Goal: Feedback & Contribution: Leave review/rating

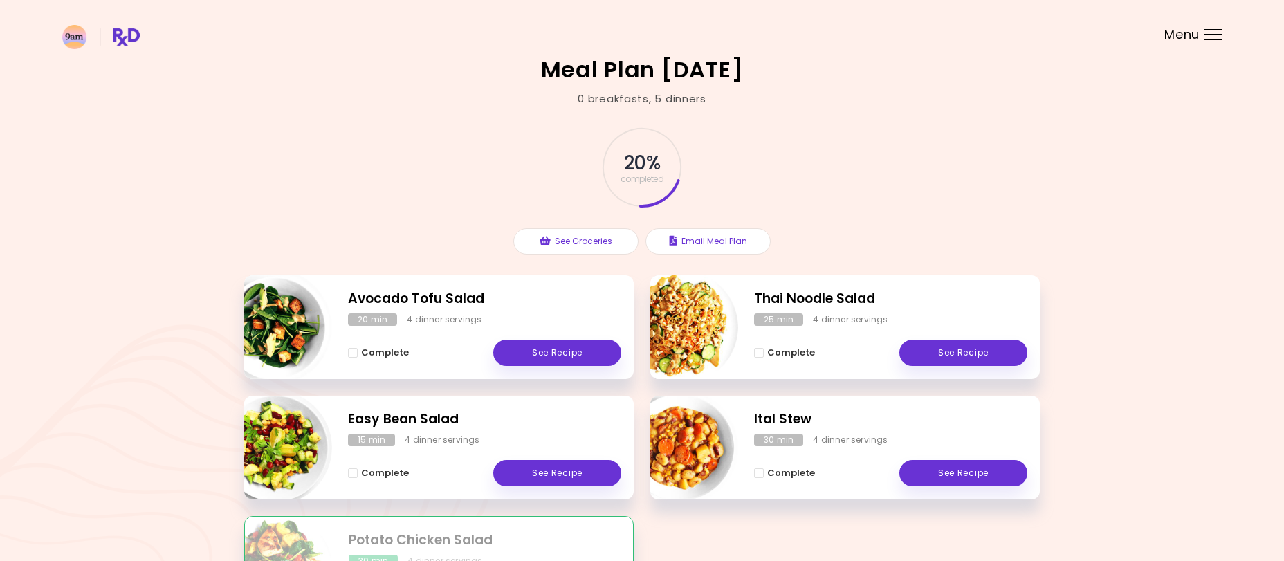
click at [568, 376] on div "Avocado Tofu Salad 20 min 4 dinner servings Complete See Recipe" at bounding box center [438, 327] width 389 height 104
click at [593, 357] on link "See Recipe" at bounding box center [557, 353] width 128 height 26
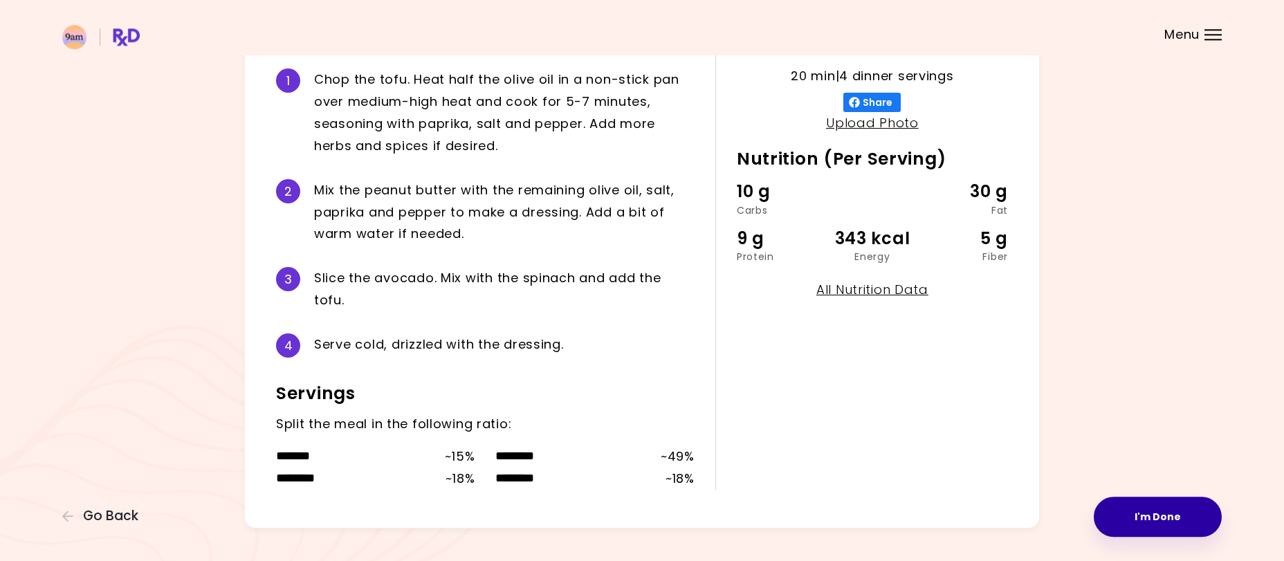
scroll to position [345, 0]
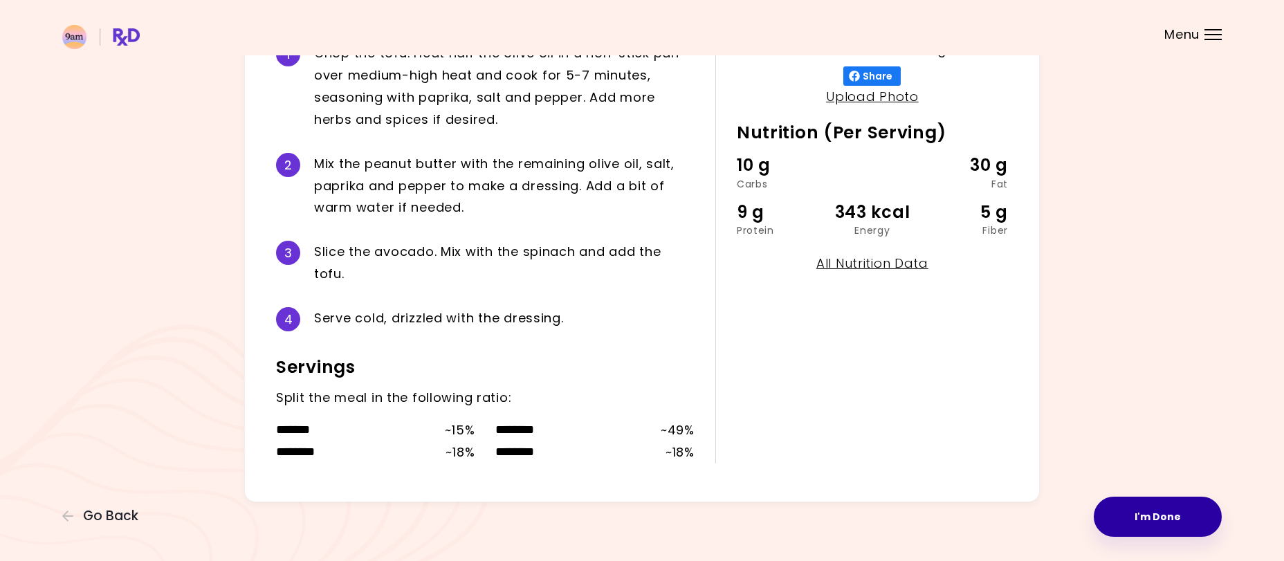
click at [1154, 516] on button "I'm Done" at bounding box center [1157, 517] width 128 height 40
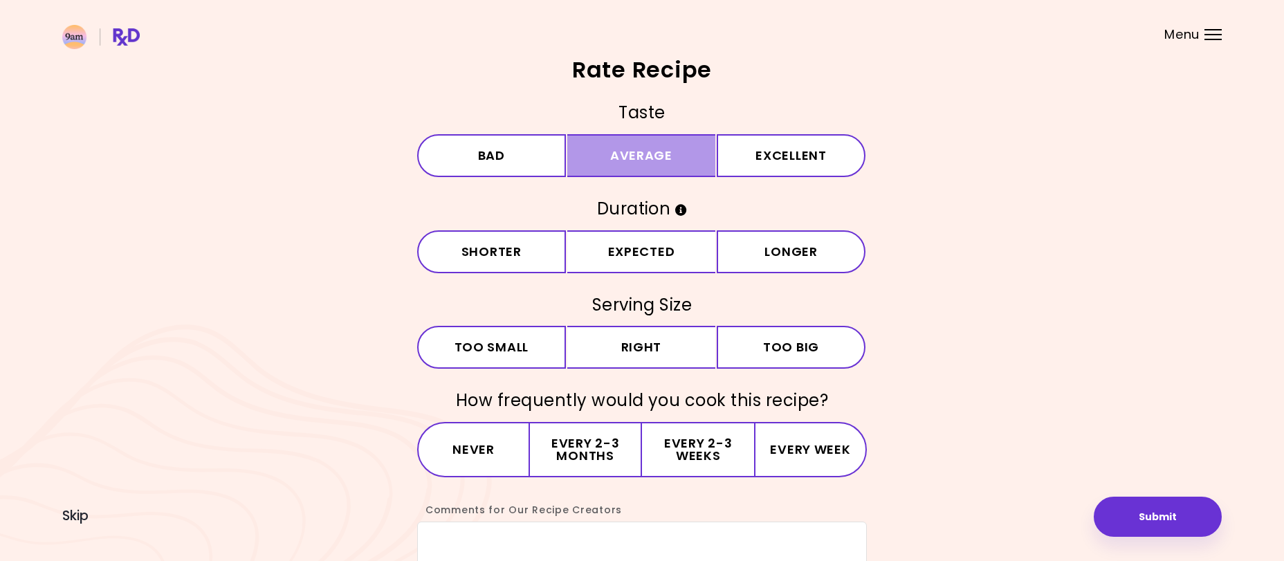
click at [639, 166] on button "Average" at bounding box center [641, 155] width 149 height 43
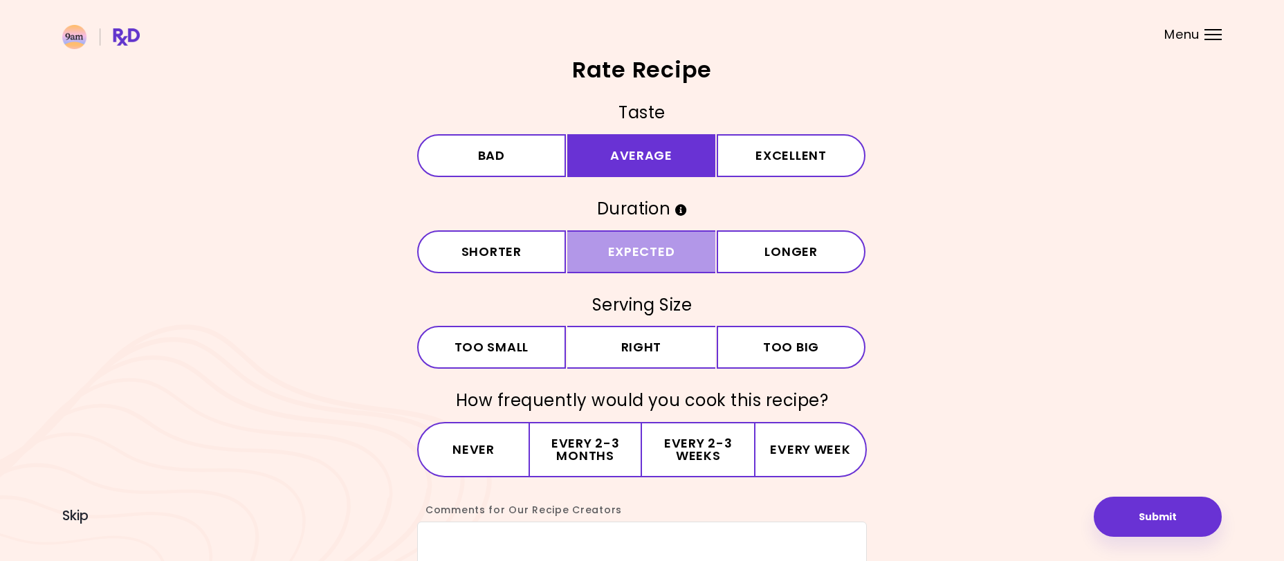
click at [663, 252] on button "Expected" at bounding box center [641, 251] width 149 height 43
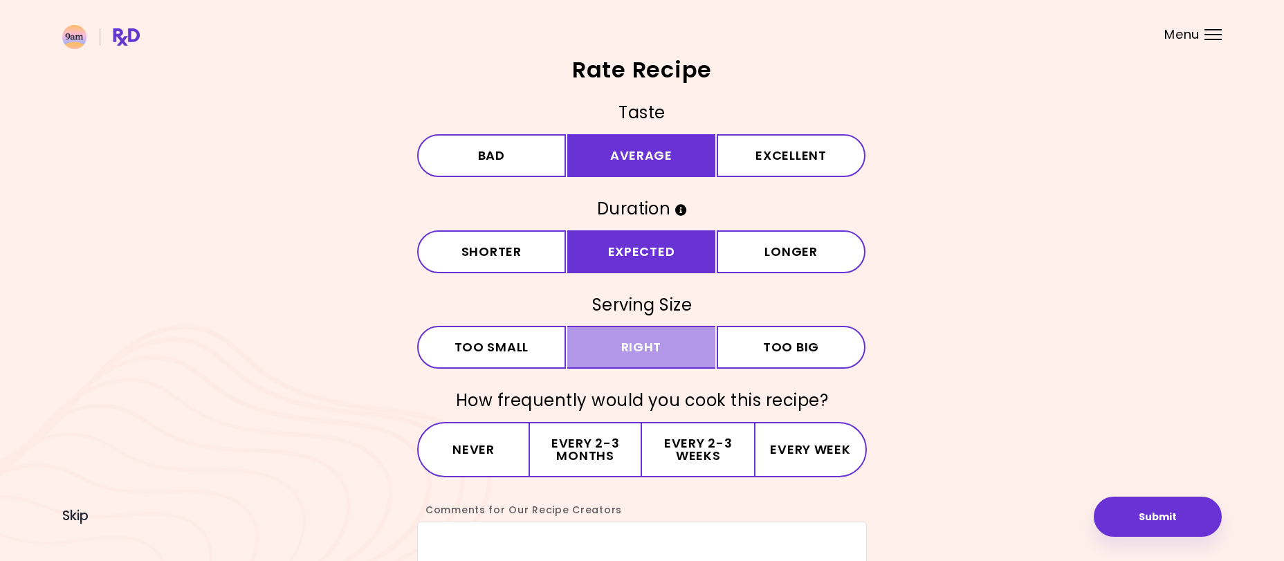
click at [663, 357] on button "Right" at bounding box center [641, 347] width 149 height 43
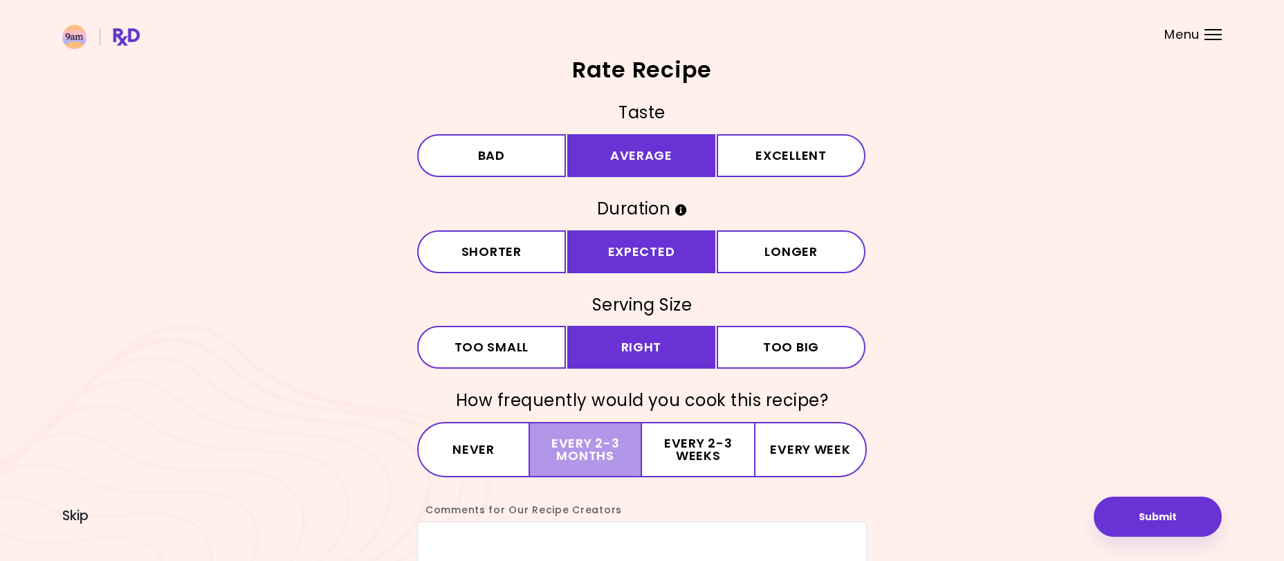
click at [596, 448] on button "Every 2-3 months" at bounding box center [586, 449] width 112 height 55
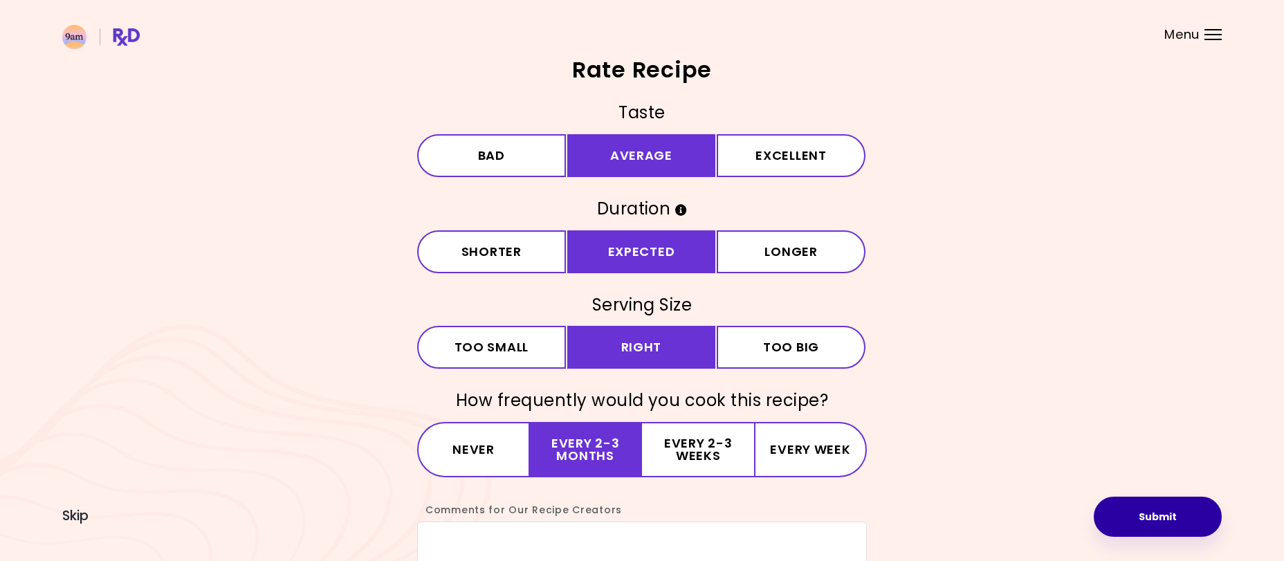
click at [1208, 514] on button "Submit" at bounding box center [1157, 517] width 128 height 40
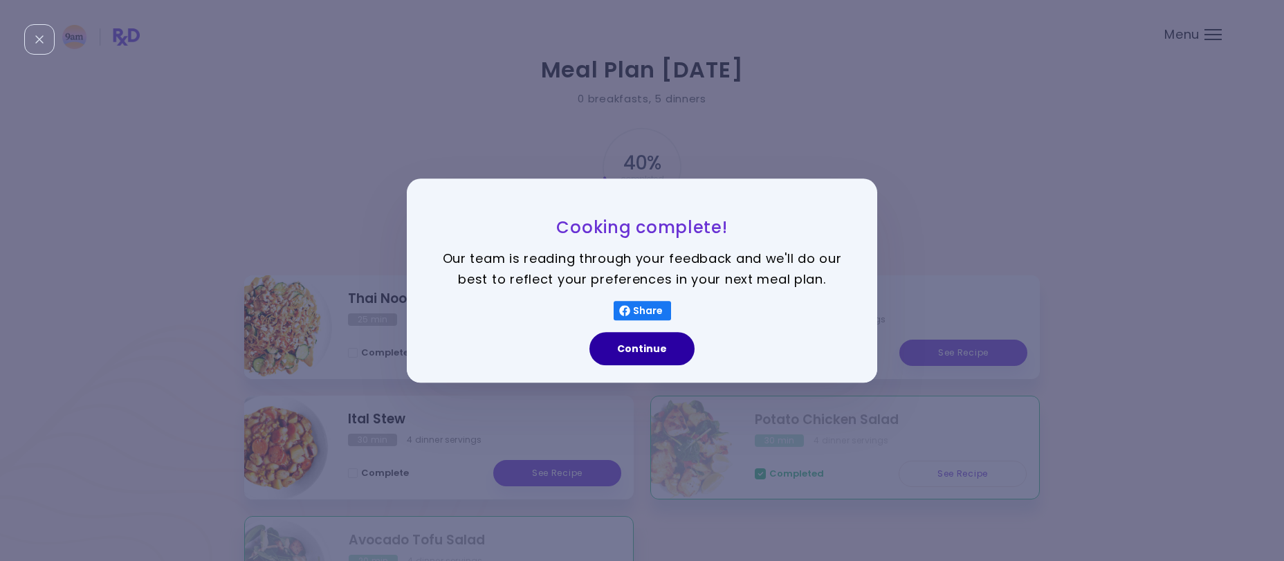
click at [626, 353] on button "Continue" at bounding box center [641, 348] width 105 height 33
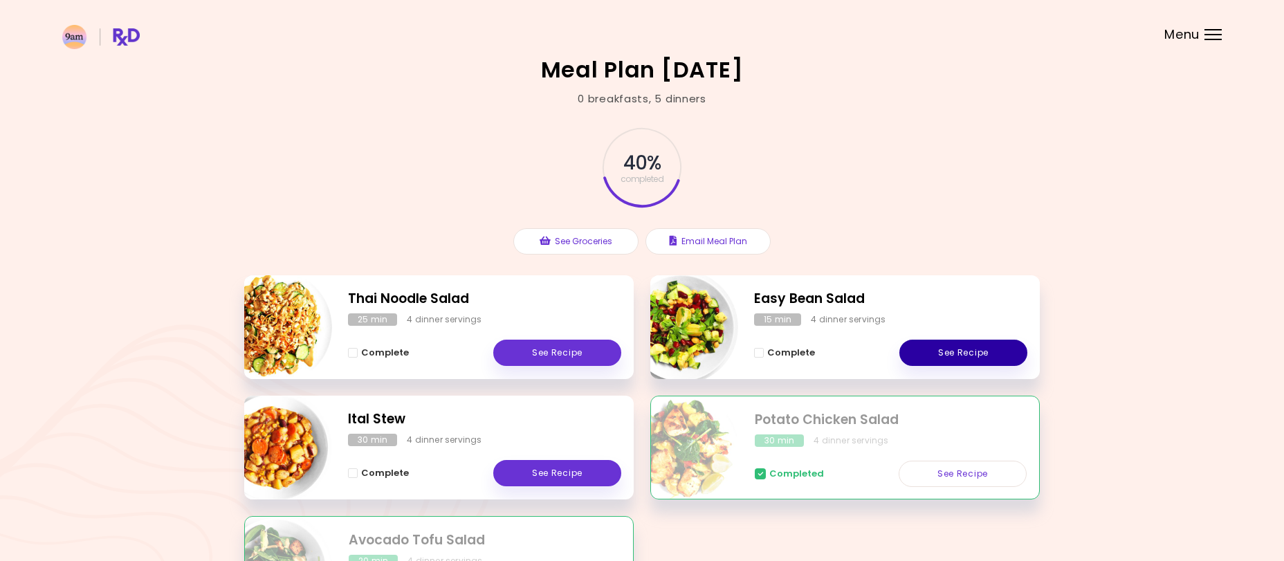
click at [952, 349] on link "See Recipe" at bounding box center [963, 353] width 128 height 26
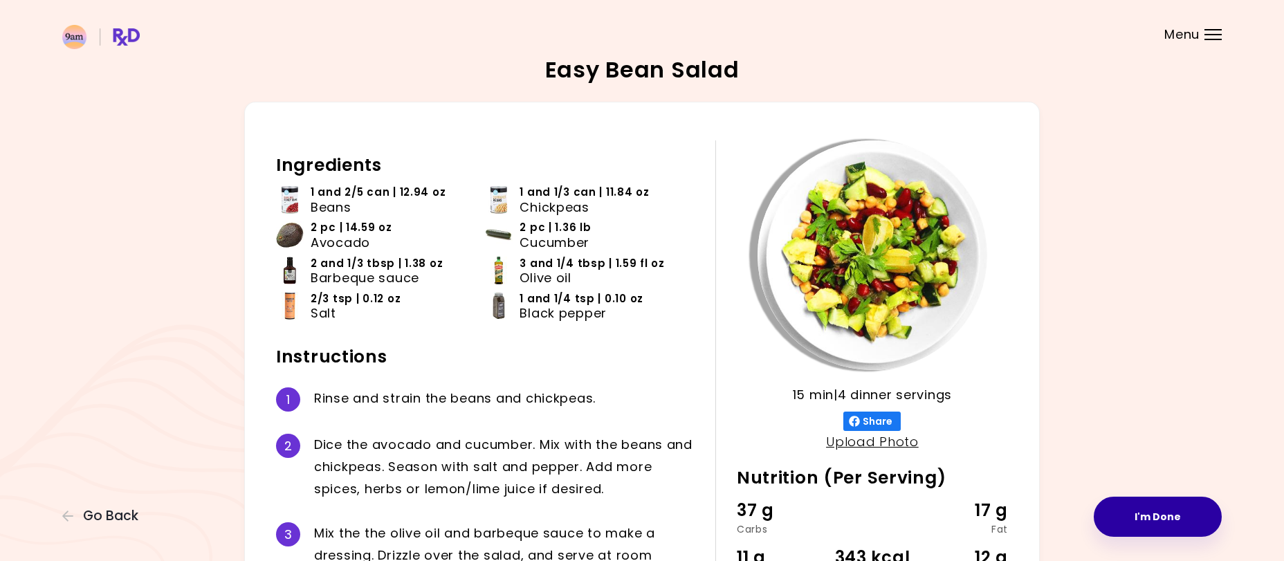
click at [1177, 517] on button "I'm Done" at bounding box center [1157, 517] width 128 height 40
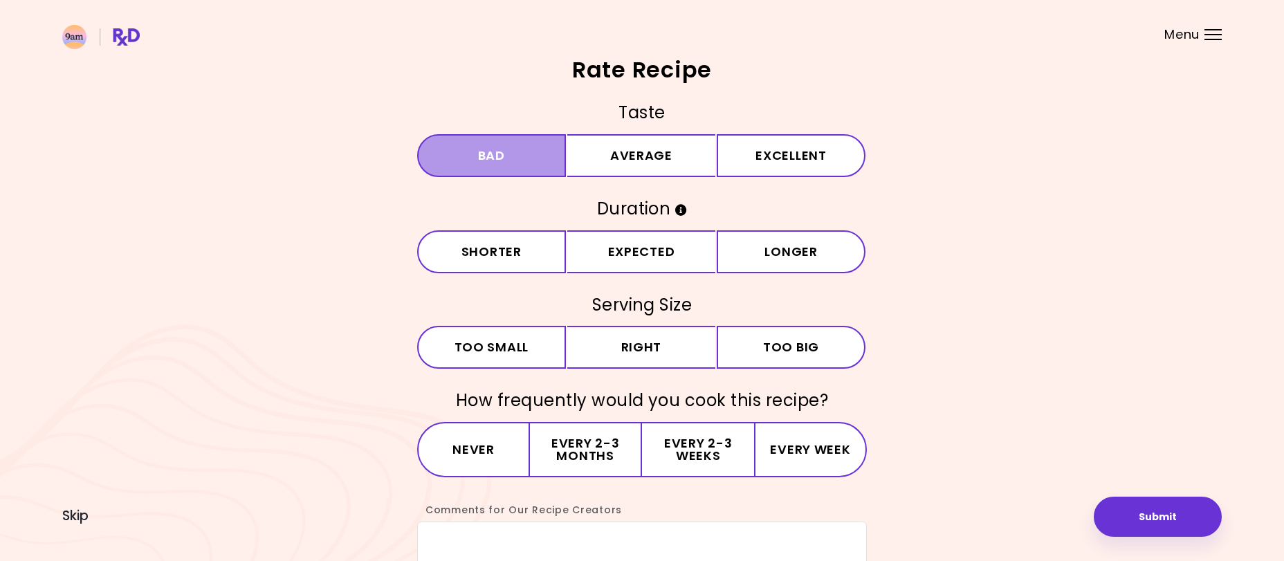
click at [452, 158] on button "Bad" at bounding box center [491, 155] width 149 height 43
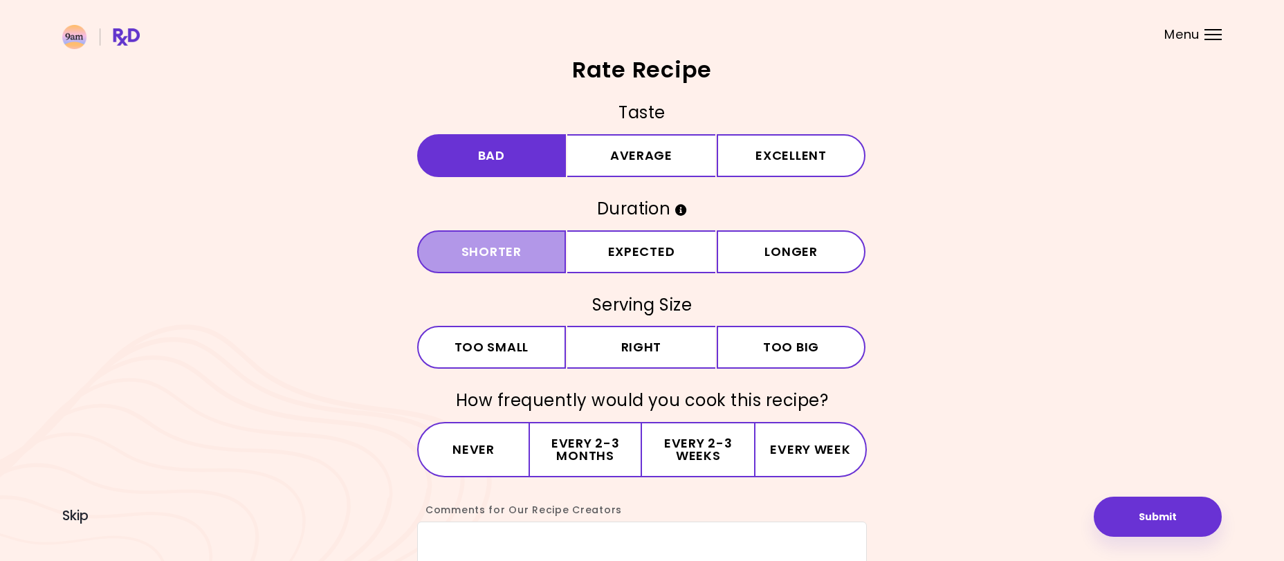
click at [499, 262] on button "Shorter" at bounding box center [491, 251] width 149 height 43
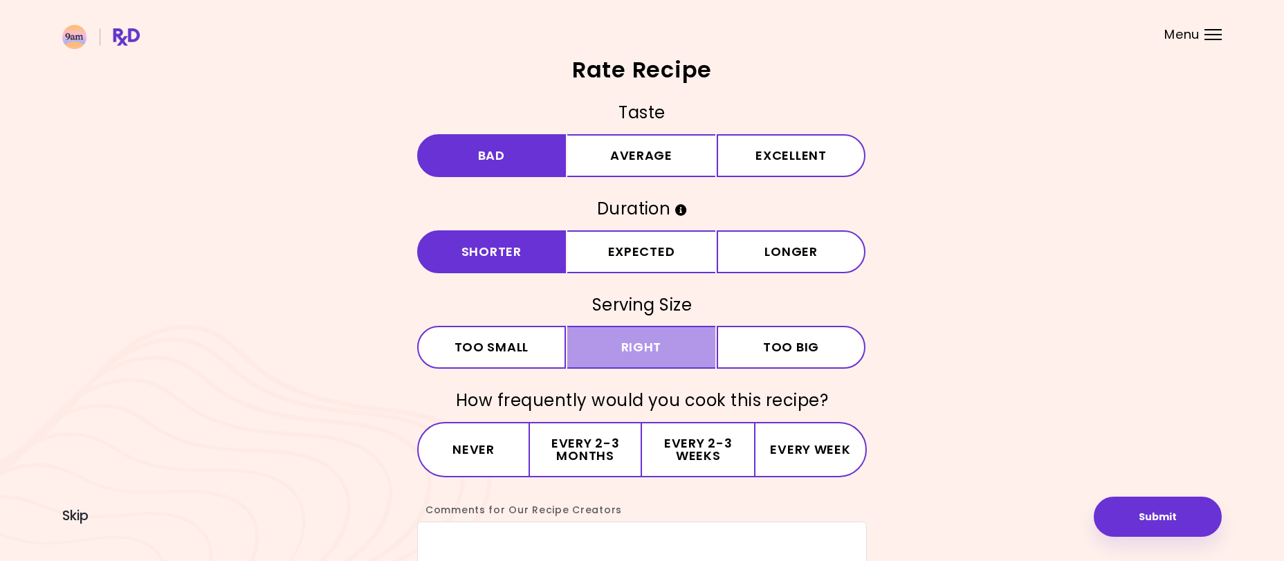
click at [611, 352] on button "Right" at bounding box center [641, 347] width 149 height 43
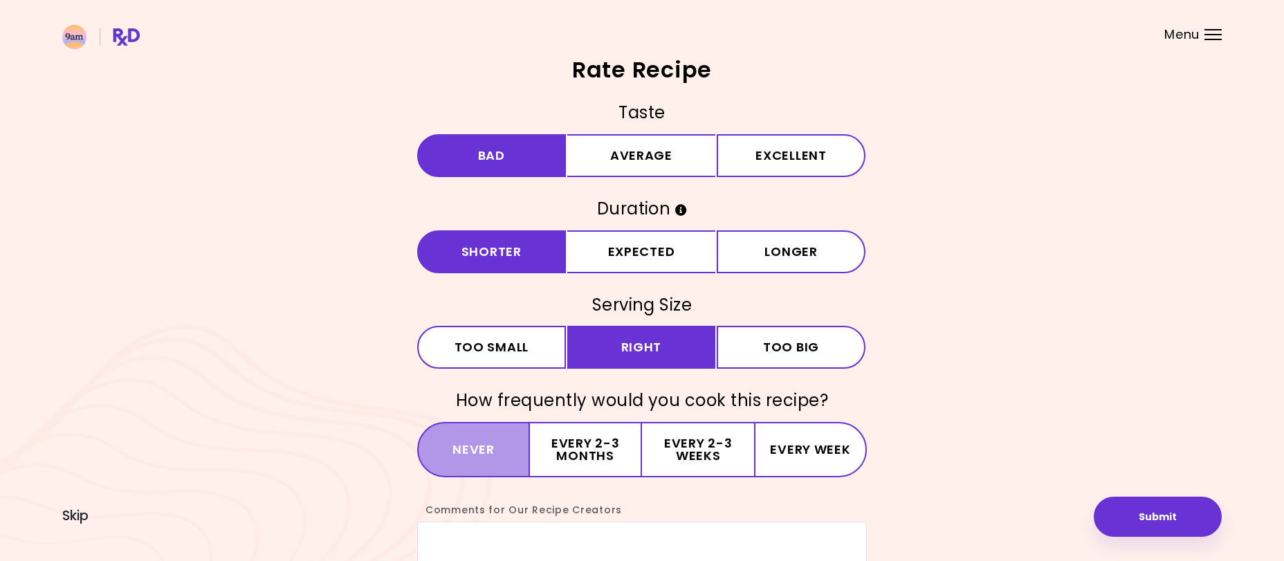
click at [519, 452] on button "Never" at bounding box center [473, 449] width 113 height 55
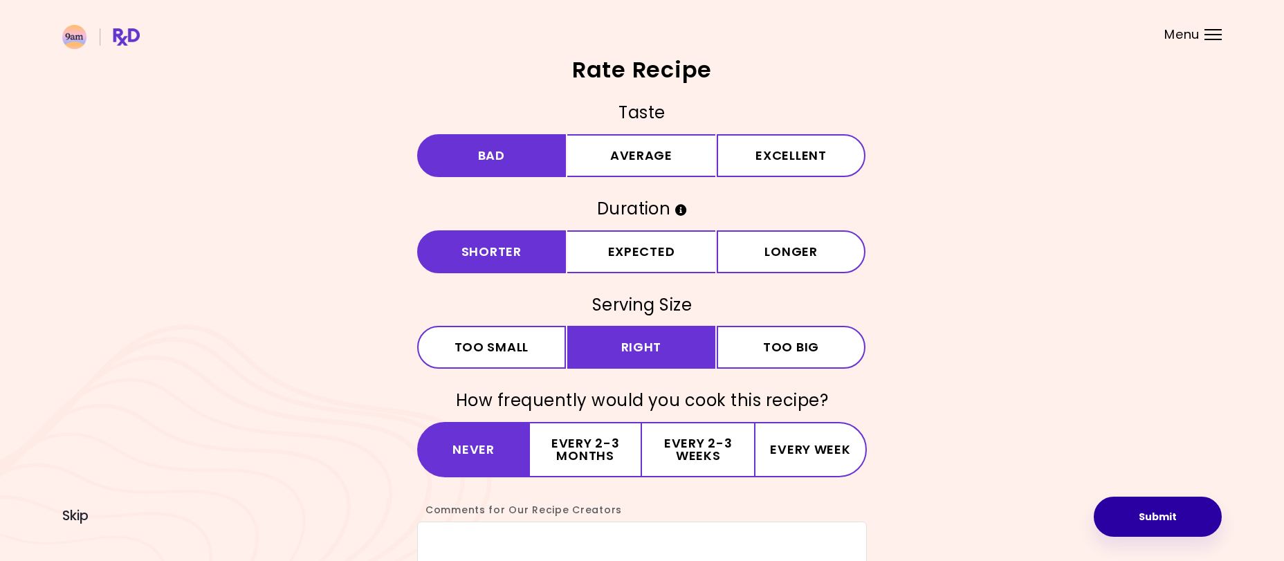
click at [1183, 528] on button "Submit" at bounding box center [1157, 517] width 128 height 40
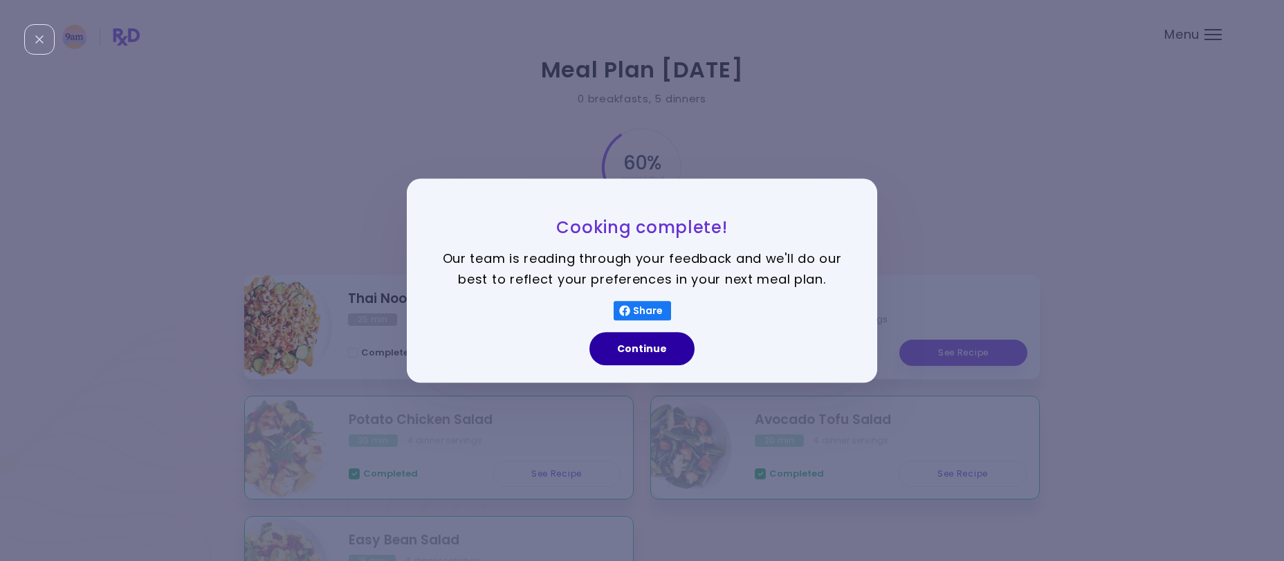
click at [625, 343] on button "Continue" at bounding box center [641, 348] width 105 height 33
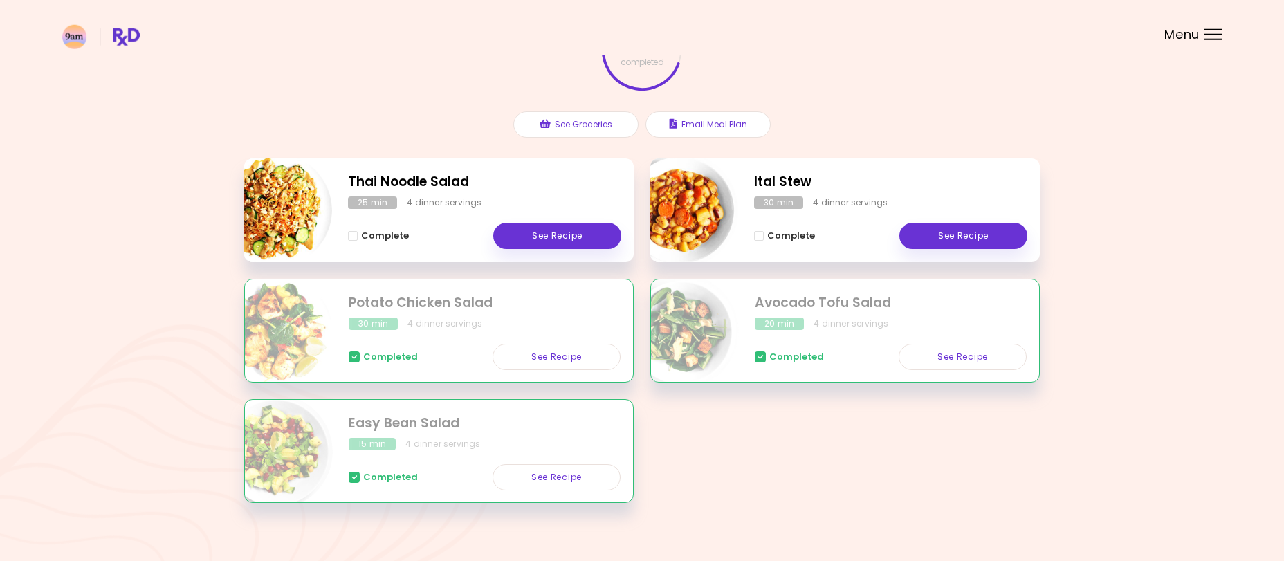
scroll to position [134, 0]
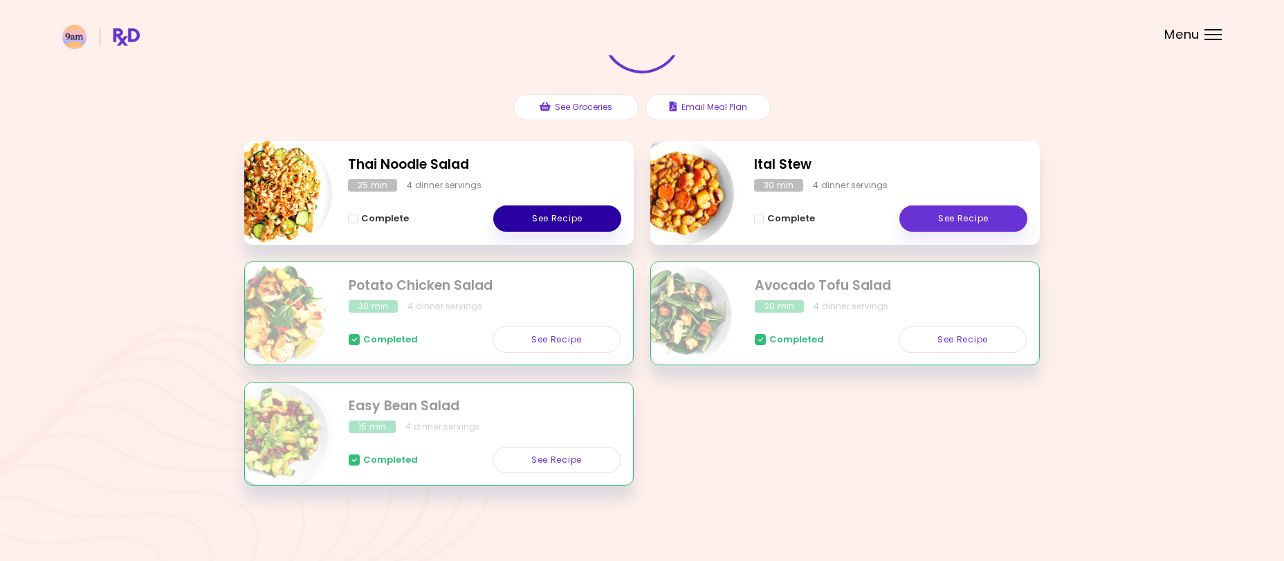
click at [544, 216] on link "See Recipe" at bounding box center [557, 218] width 128 height 26
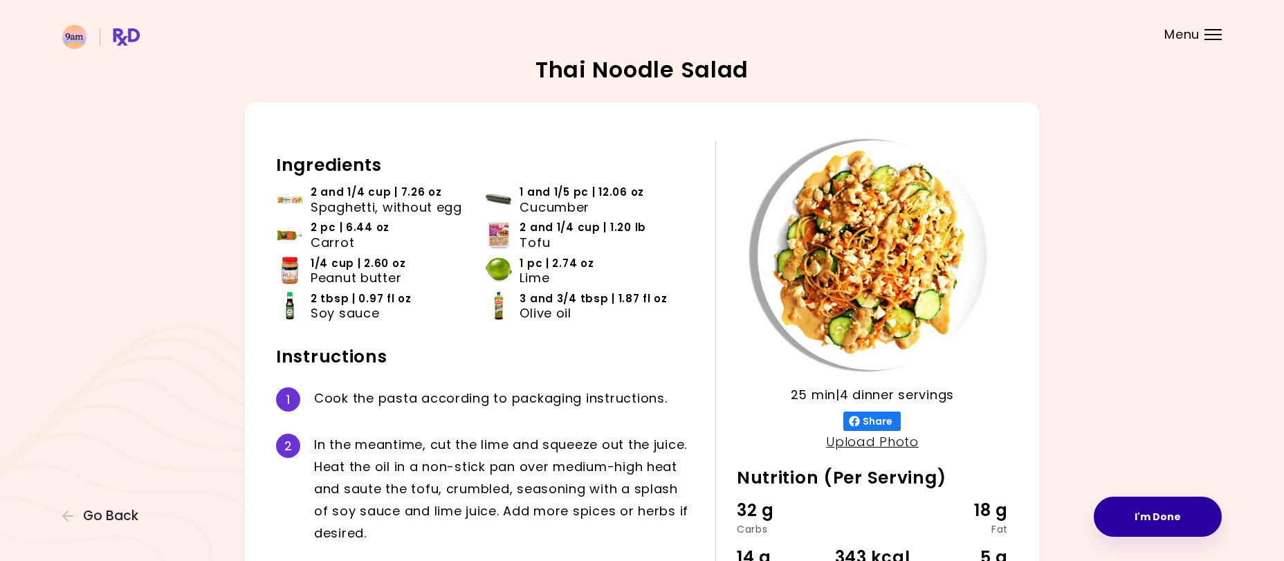
click at [1144, 515] on button "I'm Done" at bounding box center [1157, 517] width 128 height 40
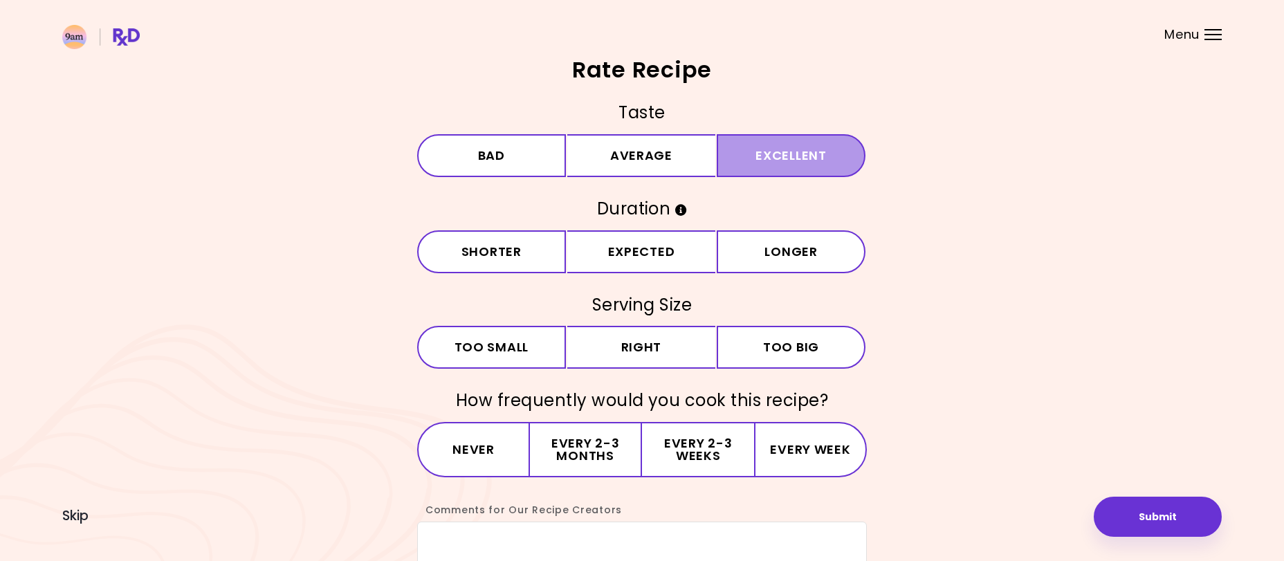
click at [753, 154] on button "Excellent" at bounding box center [791, 155] width 149 height 43
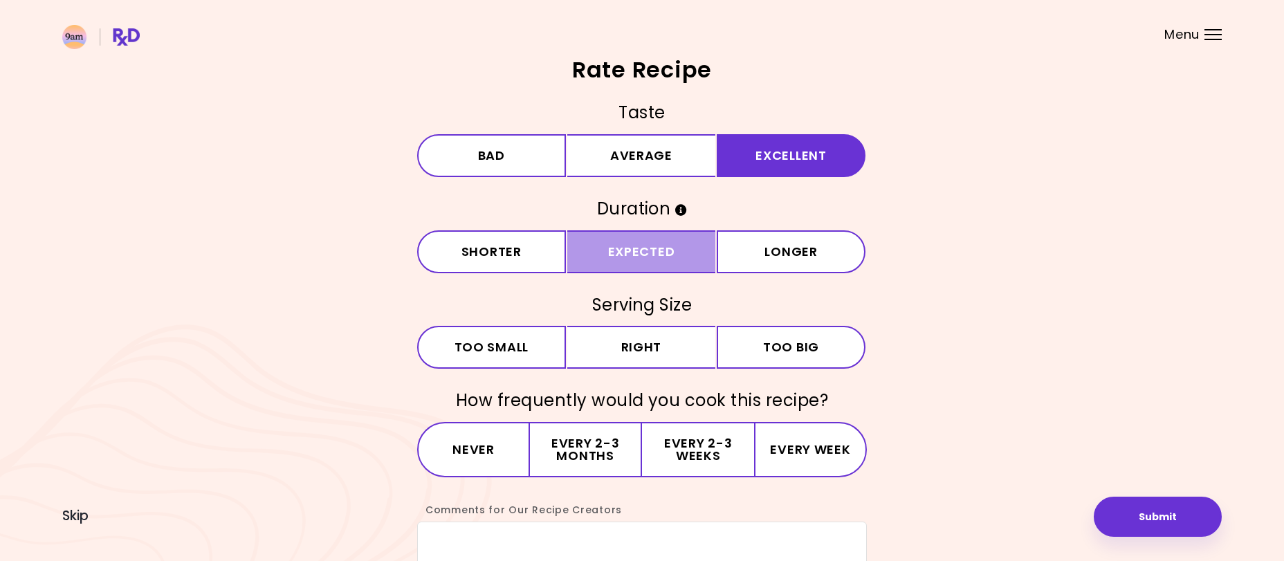
click at [628, 240] on button "Expected" at bounding box center [641, 251] width 149 height 43
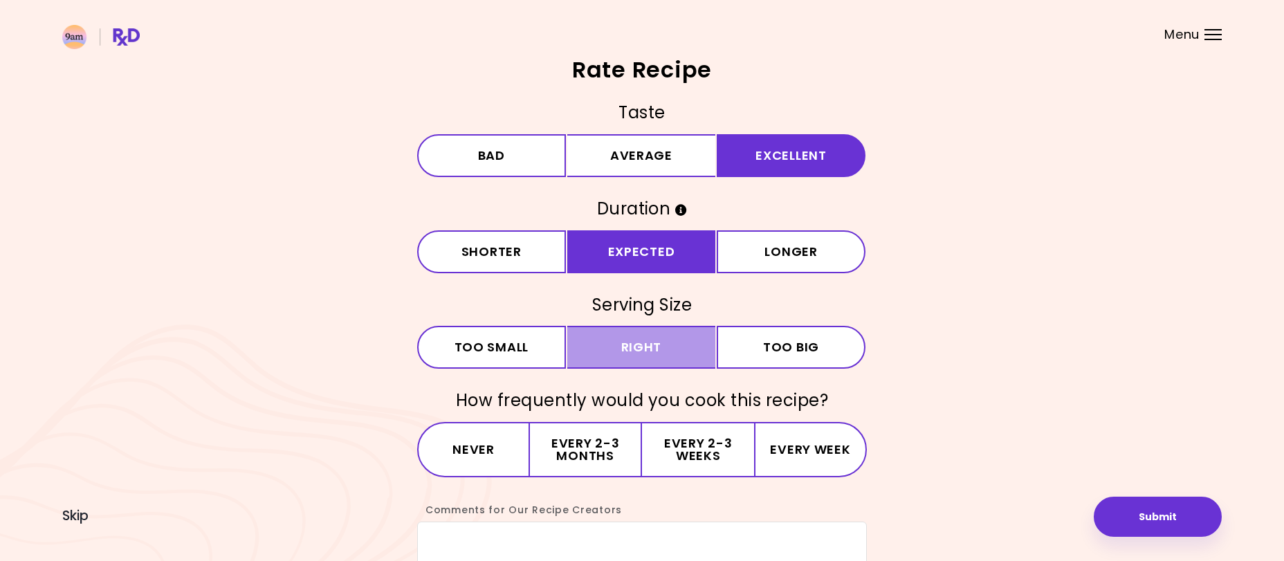
click at [672, 347] on button "Right" at bounding box center [641, 347] width 149 height 43
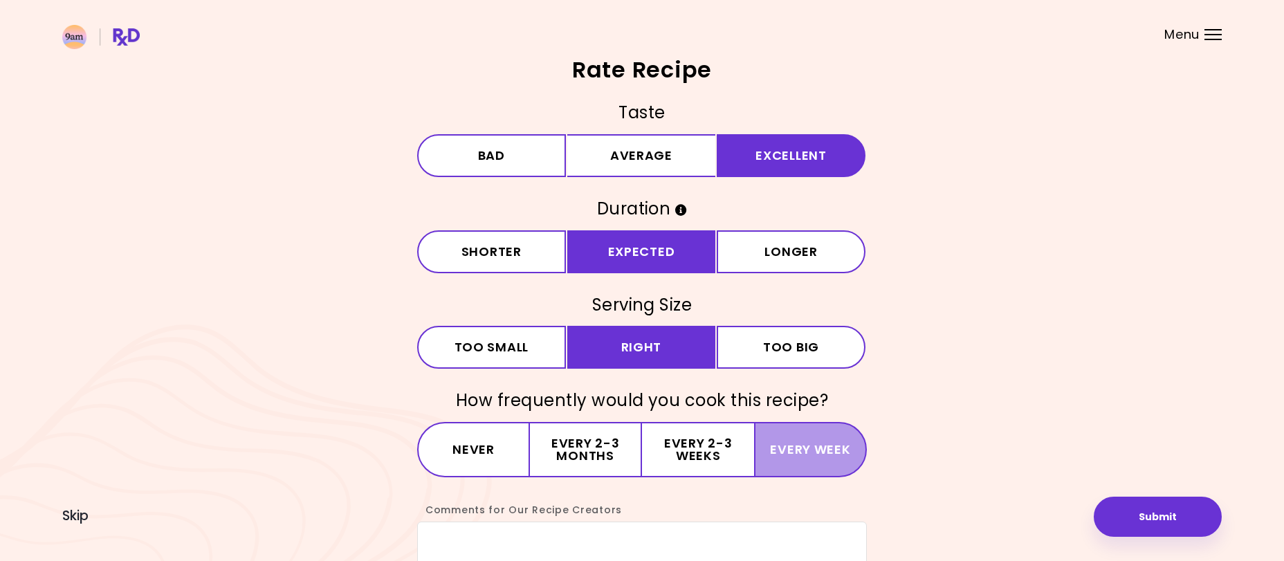
drag, startPoint x: 788, startPoint y: 442, endPoint x: 796, endPoint y: 448, distance: 9.8
click at [789, 442] on button "Every week" at bounding box center [810, 449] width 113 height 55
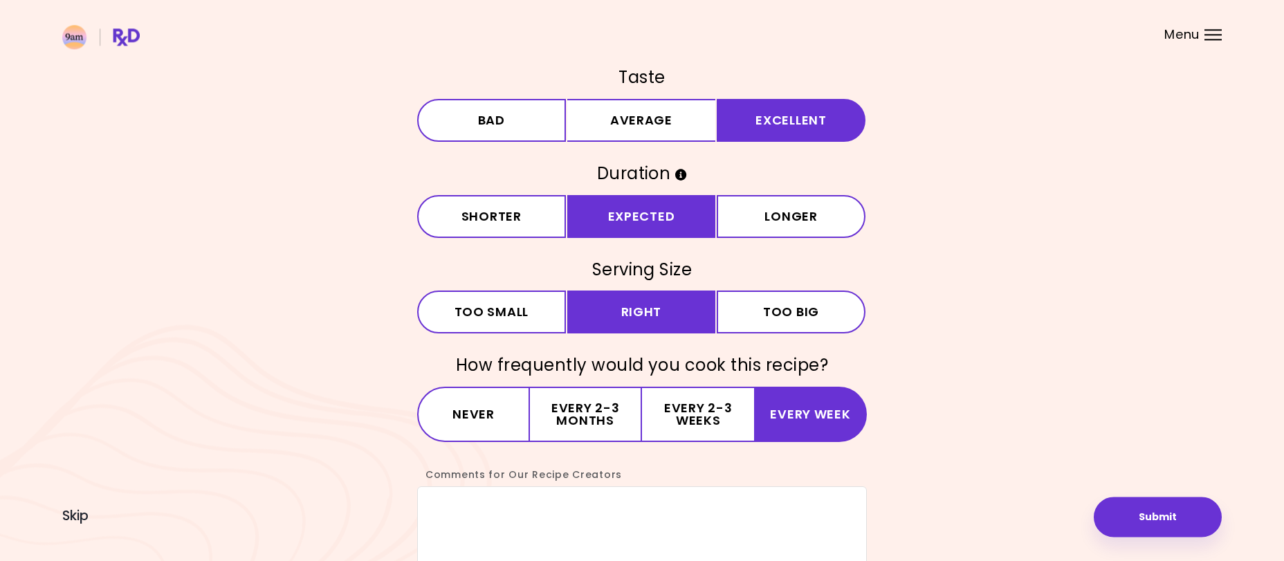
scroll to position [71, 0]
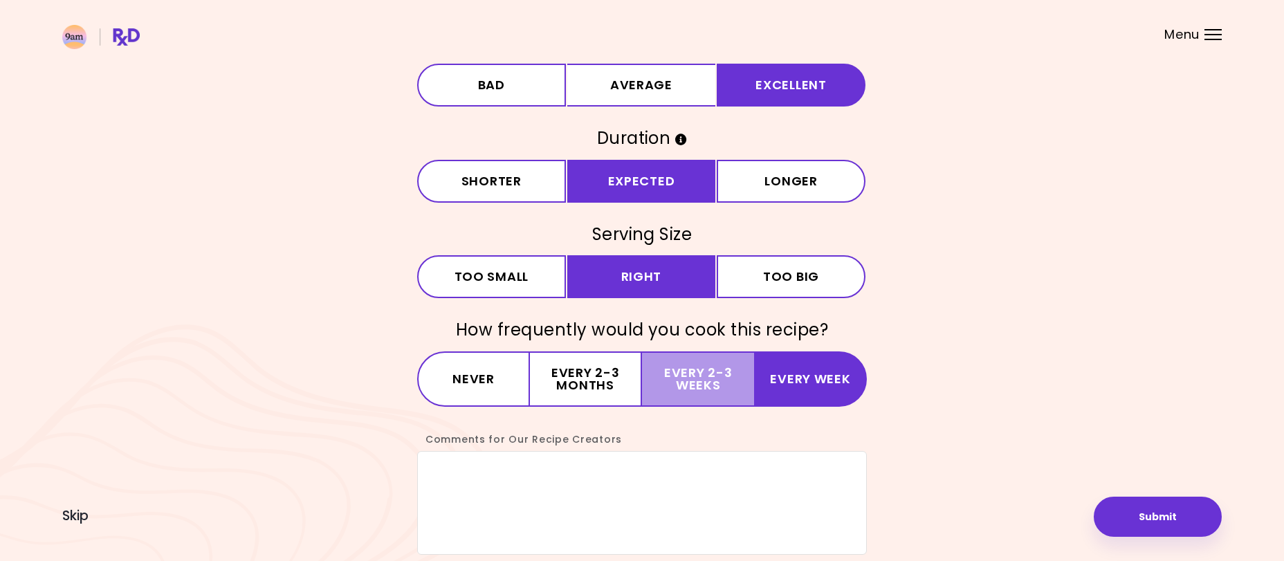
drag, startPoint x: 678, startPoint y: 349, endPoint x: 685, endPoint y: 355, distance: 8.9
click at [678, 348] on div "Taste Bad Average Excellent Duration Shorter Expected Longer Serving Size Small…" at bounding box center [642, 293] width 450 height 524
click at [693, 373] on button "Every 2-3 weeks" at bounding box center [698, 378] width 112 height 55
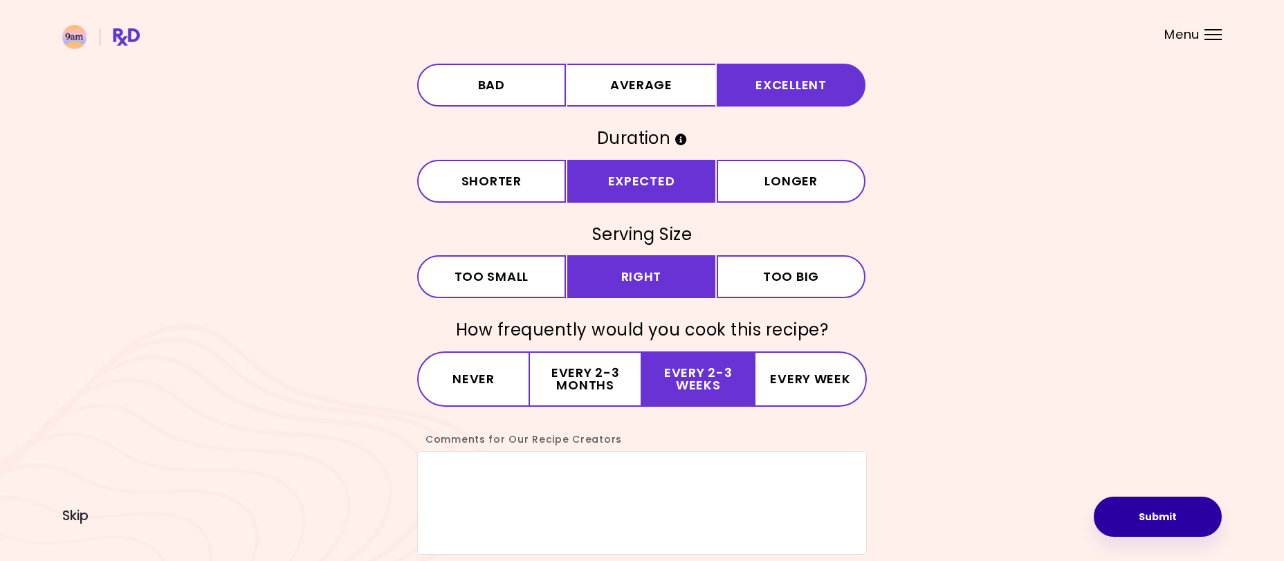
click at [1167, 525] on button "Submit" at bounding box center [1157, 517] width 128 height 40
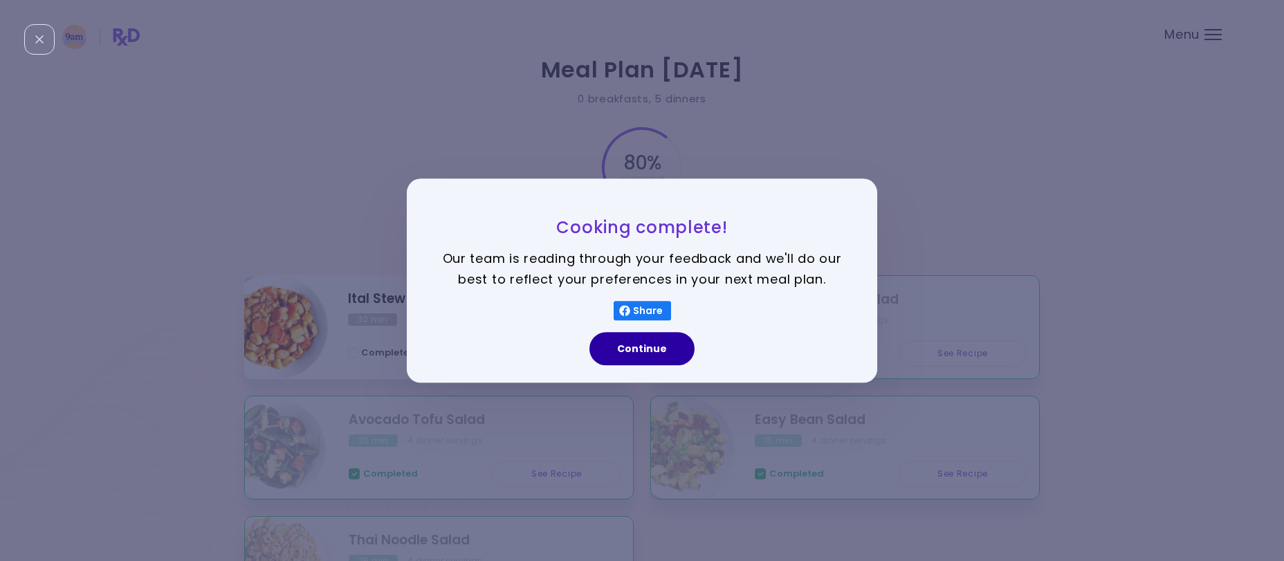
click at [627, 352] on button "Continue" at bounding box center [641, 348] width 105 height 33
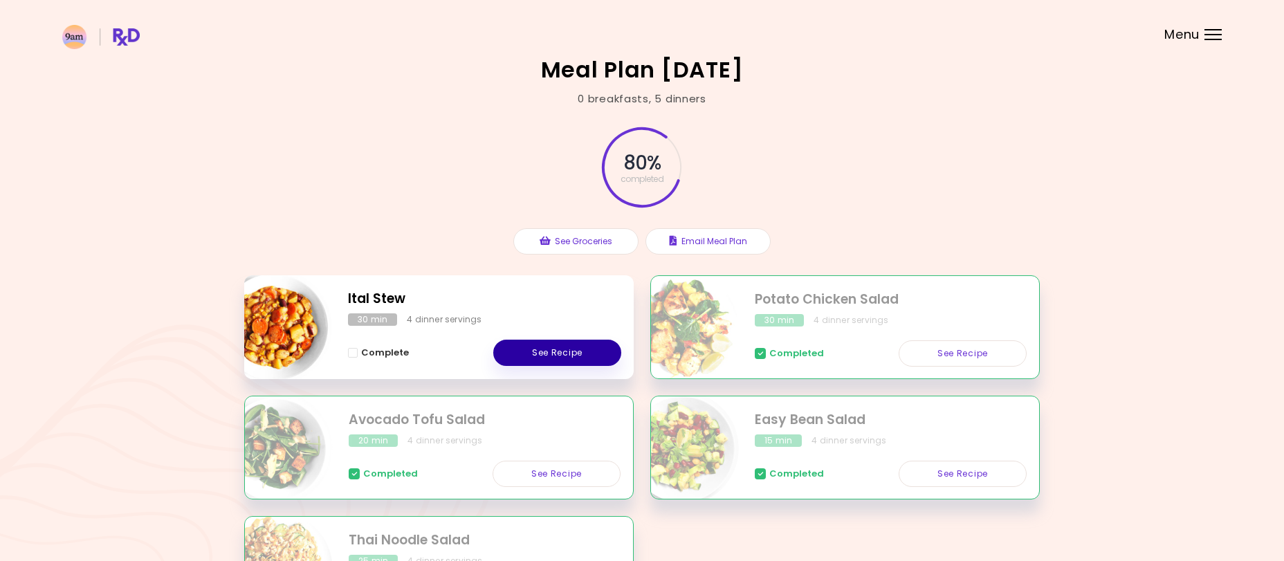
click at [578, 347] on link "See Recipe" at bounding box center [557, 353] width 128 height 26
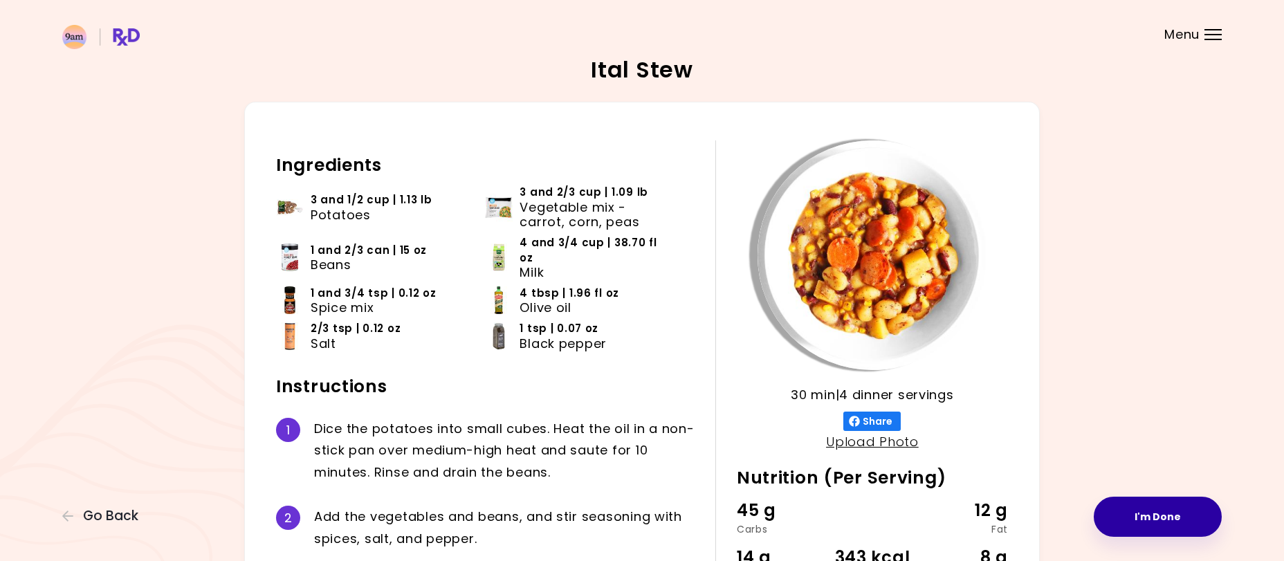
click at [1185, 527] on button "I'm Done" at bounding box center [1157, 517] width 128 height 40
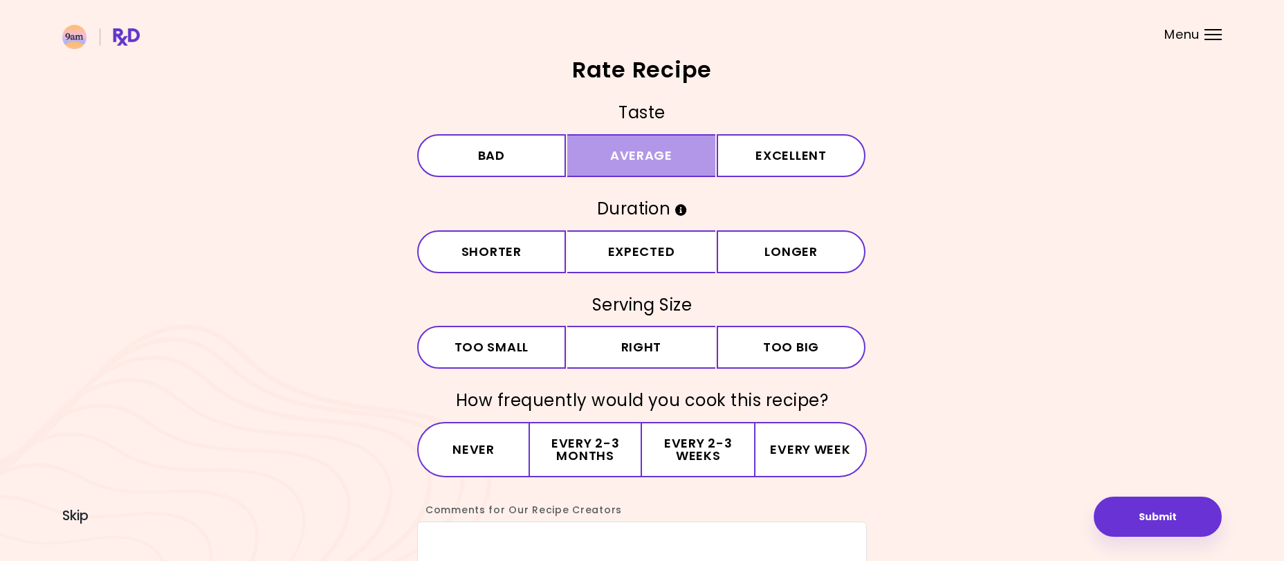
click at [648, 140] on button "Average" at bounding box center [641, 155] width 149 height 43
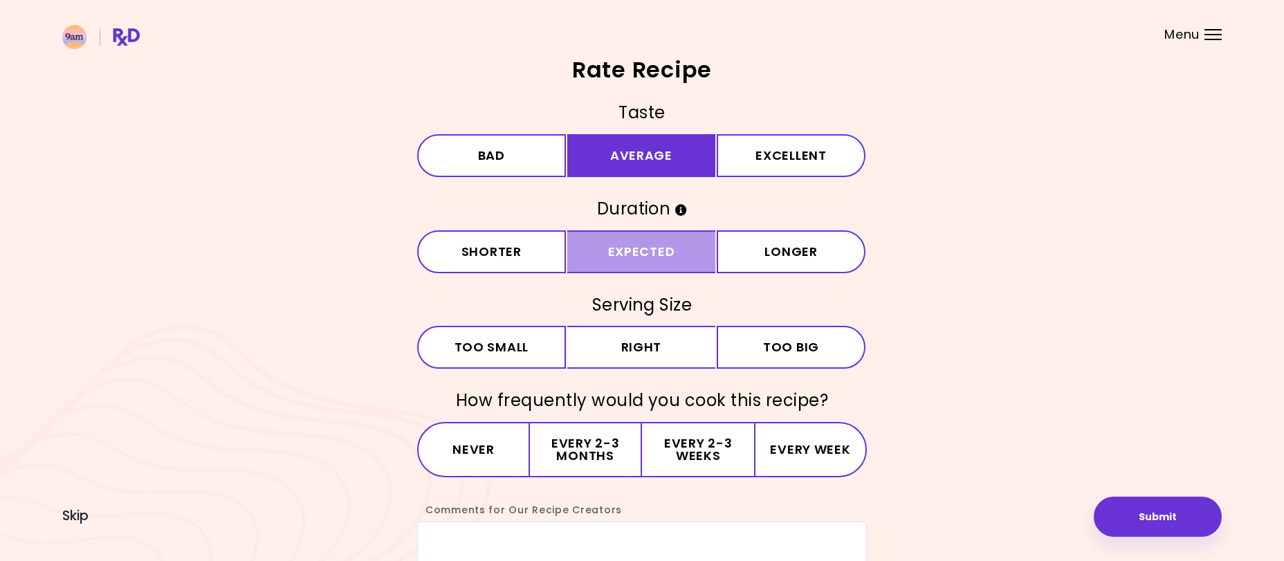
click at [649, 240] on button "Expected" at bounding box center [641, 251] width 149 height 43
click at [672, 324] on div "Taste Bad Average Excellent Duration Shorter Expected Longer Serving Size Small…" at bounding box center [642, 364] width 450 height 524
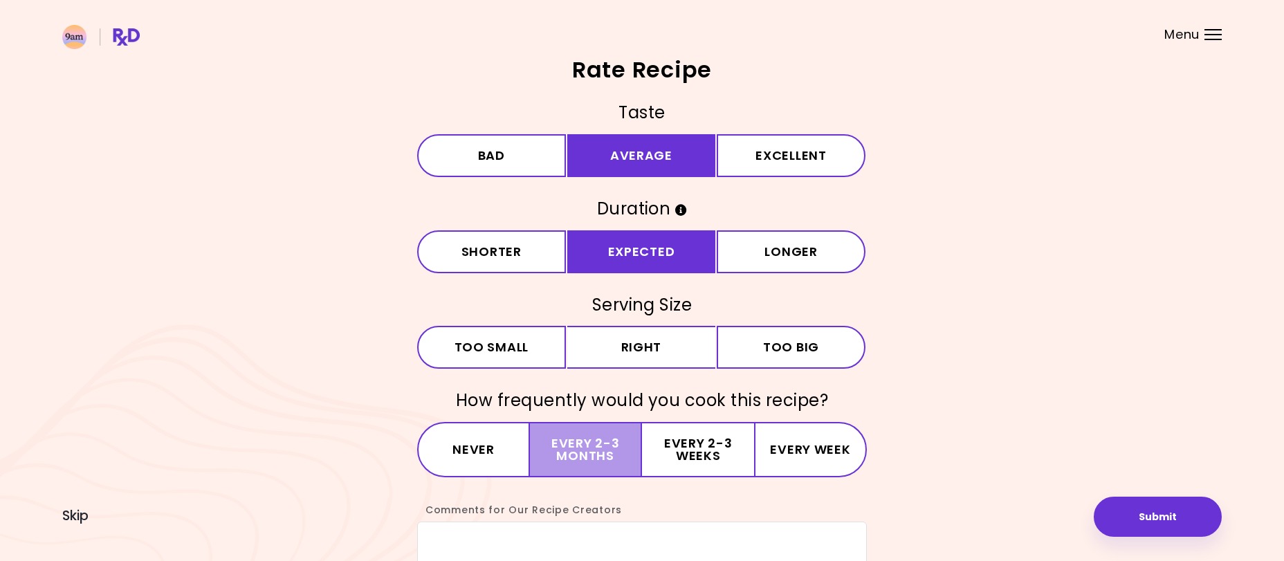
click at [635, 444] on button "Every 2-3 months" at bounding box center [586, 449] width 112 height 55
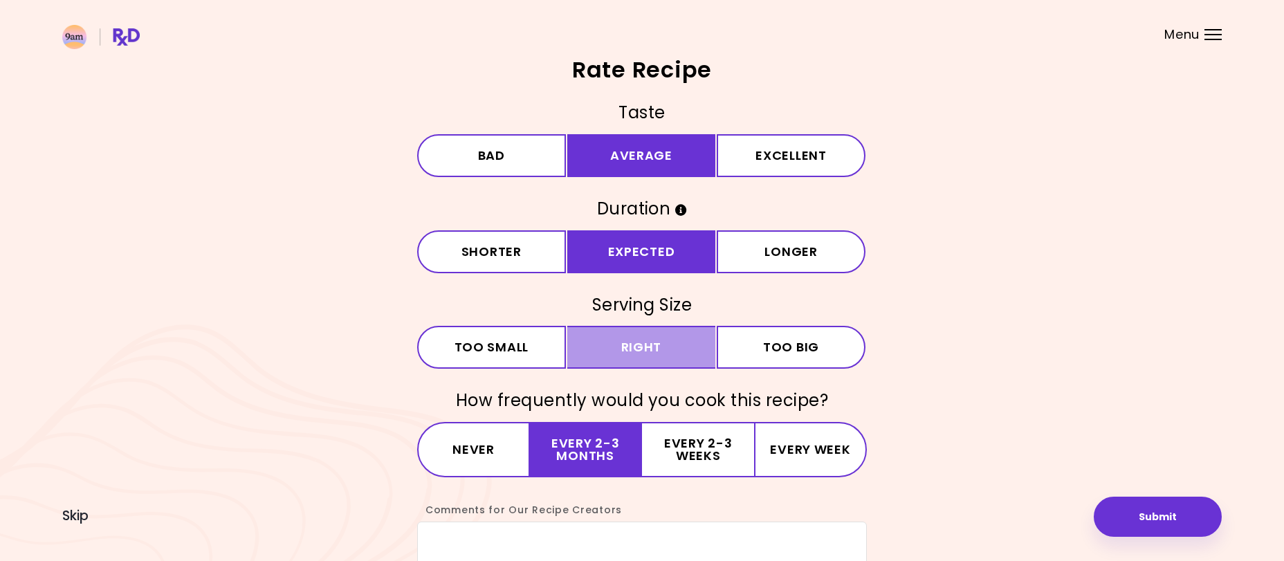
drag, startPoint x: 656, startPoint y: 336, endPoint x: 701, endPoint y: 351, distance: 47.2
click at [656, 335] on button "Right" at bounding box center [641, 347] width 149 height 43
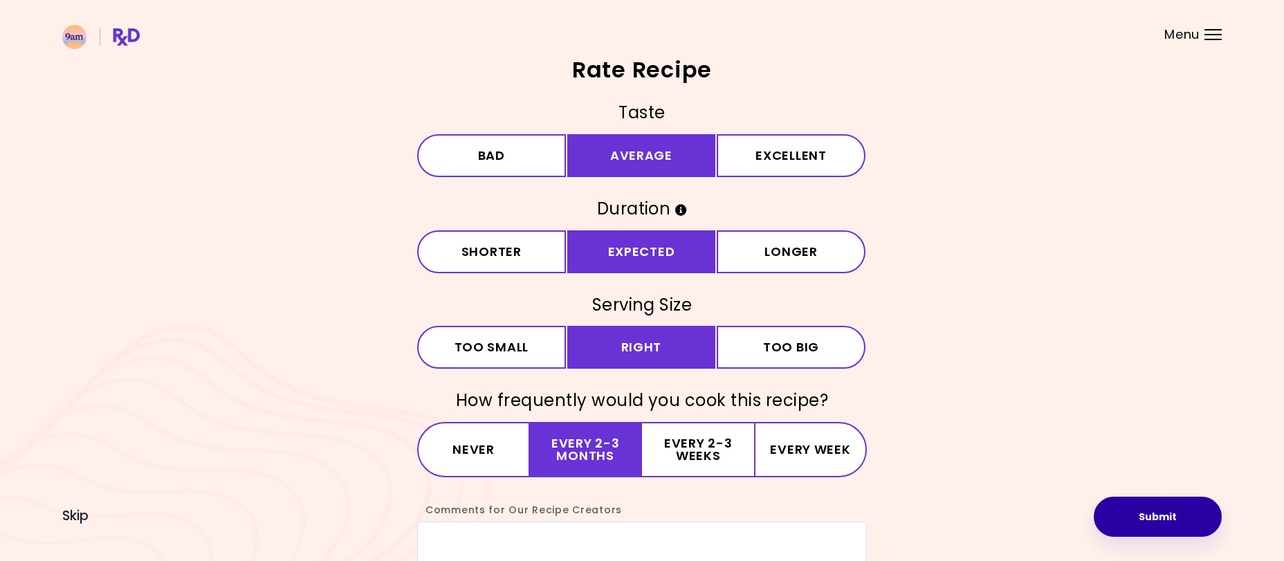
click at [1147, 530] on button "Submit" at bounding box center [1157, 517] width 128 height 40
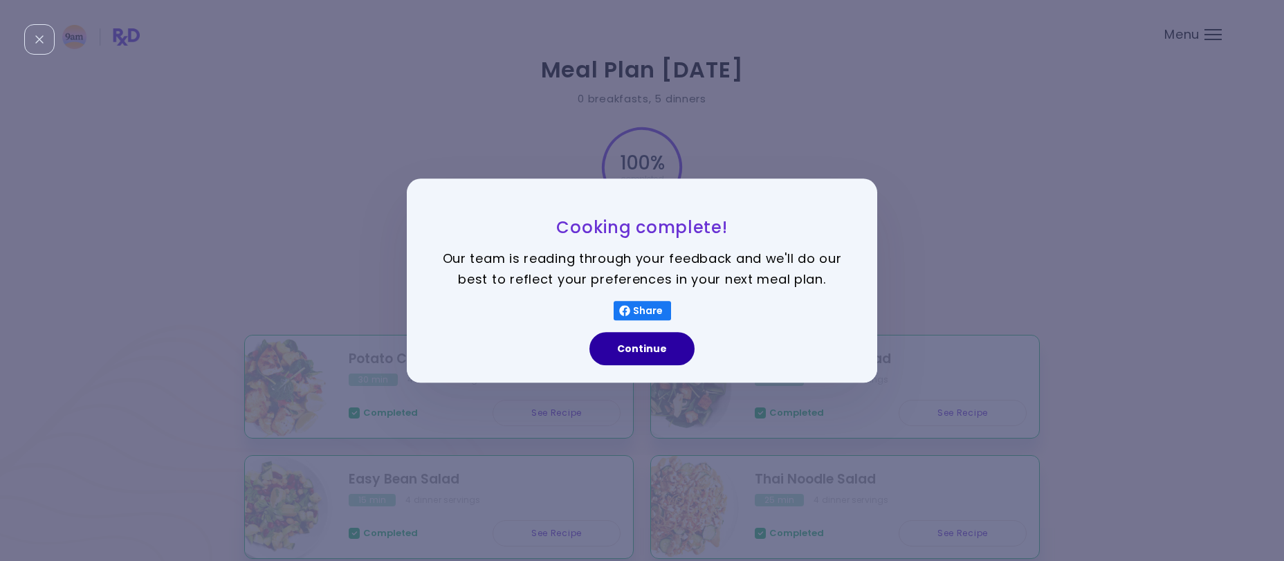
click at [612, 352] on button "Continue" at bounding box center [641, 348] width 105 height 33
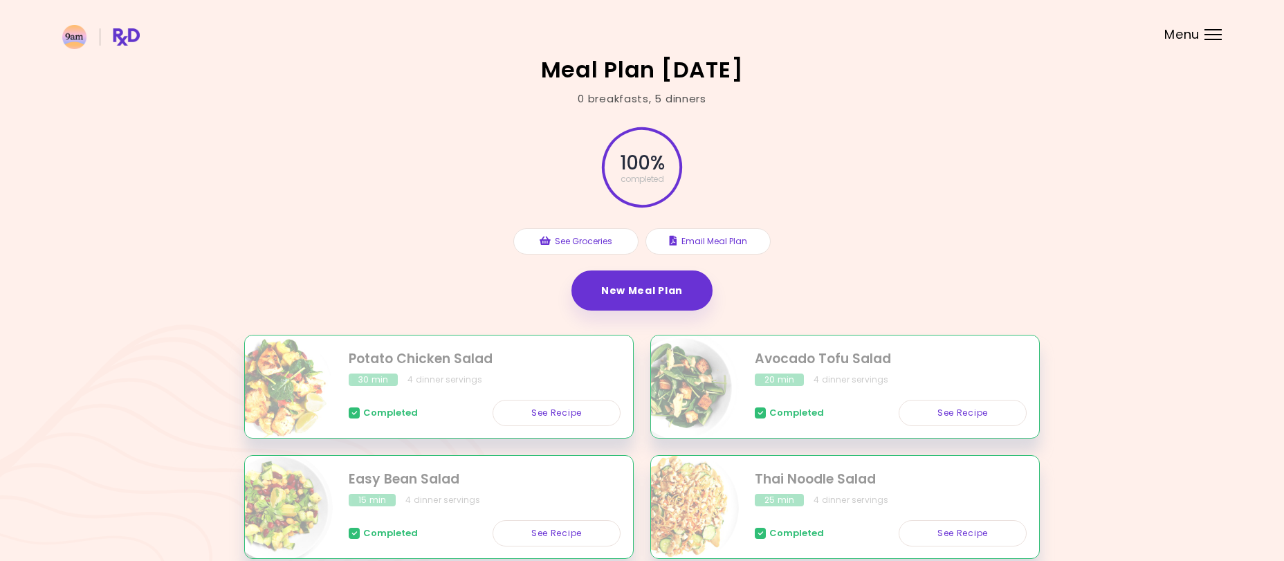
click at [1201, 44] on header at bounding box center [642, 27] width 1284 height 55
click at [1214, 37] on div "Menu" at bounding box center [1212, 34] width 17 height 11
